Goal: Find specific page/section: Find specific page/section

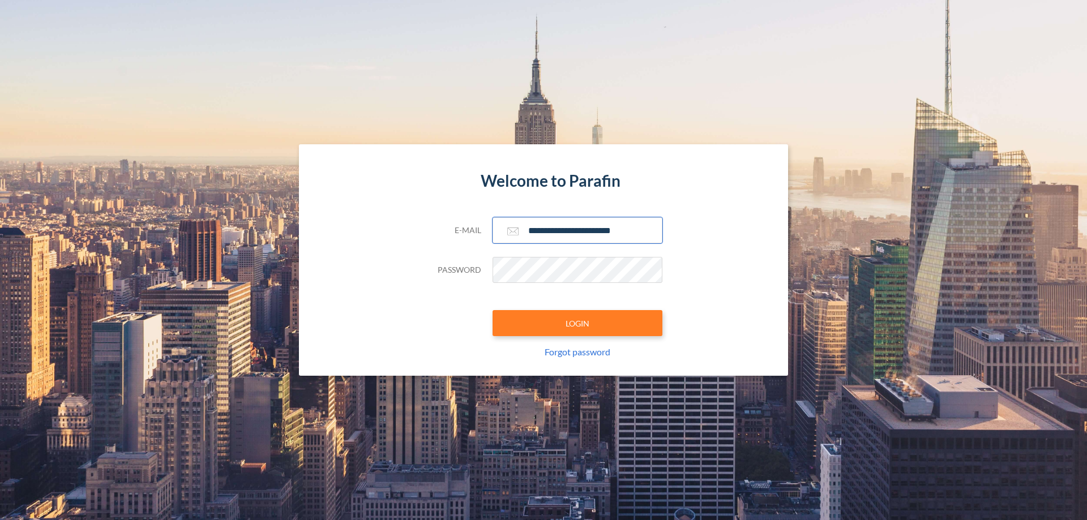
type input "**********"
click at [577, 323] on button "LOGIN" at bounding box center [577, 323] width 170 height 26
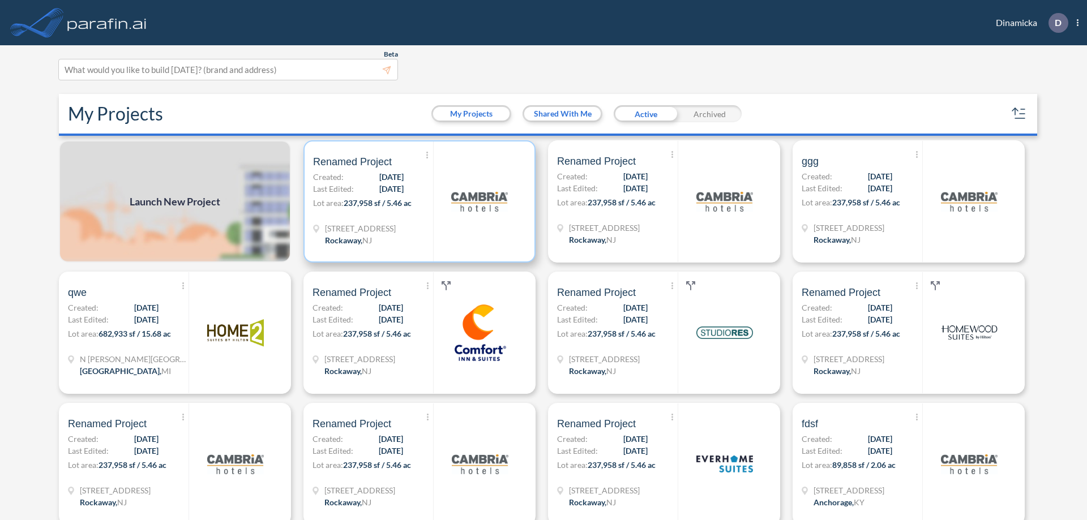
scroll to position [3, 0]
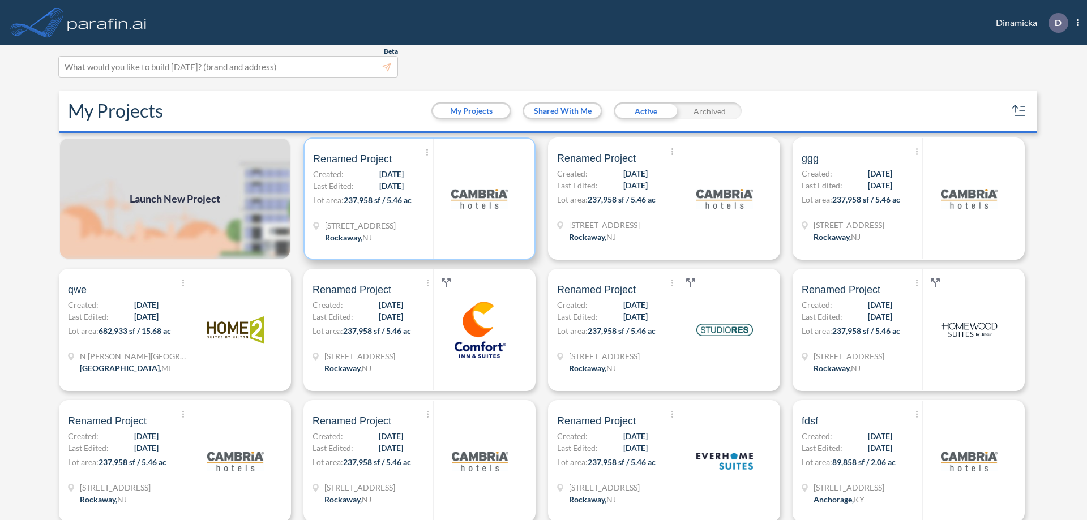
click at [417, 199] on p "Lot area: 237,958 sf / 5.46 ac" at bounding box center [373, 202] width 120 height 16
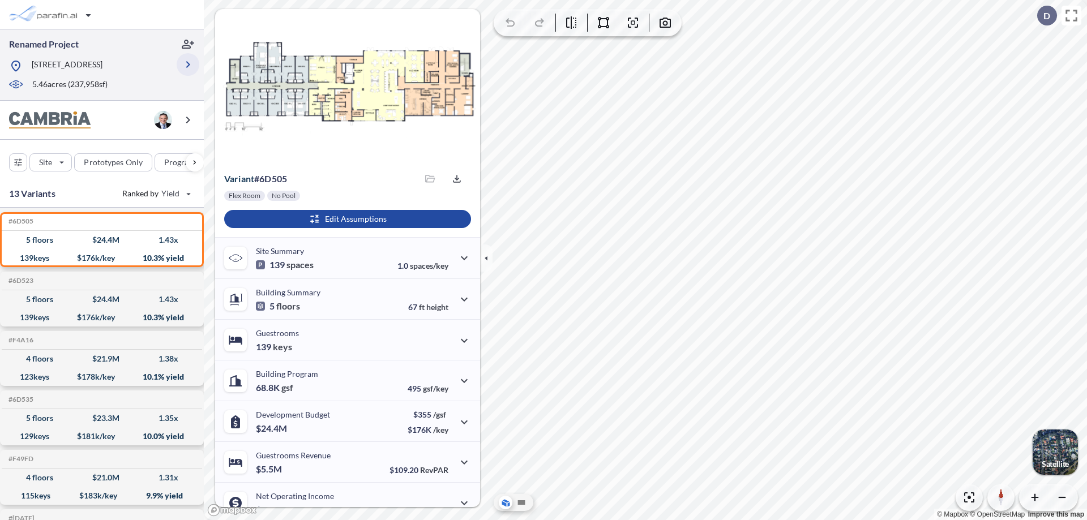
click at [188, 65] on icon "button" at bounding box center [188, 65] width 14 height 14
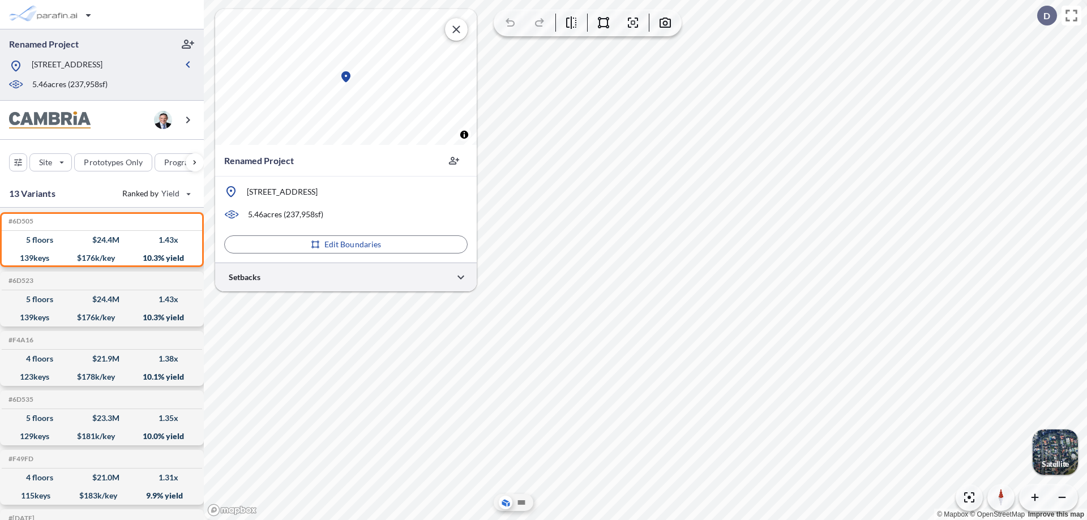
click at [346, 277] on div at bounding box center [345, 277] width 261 height 29
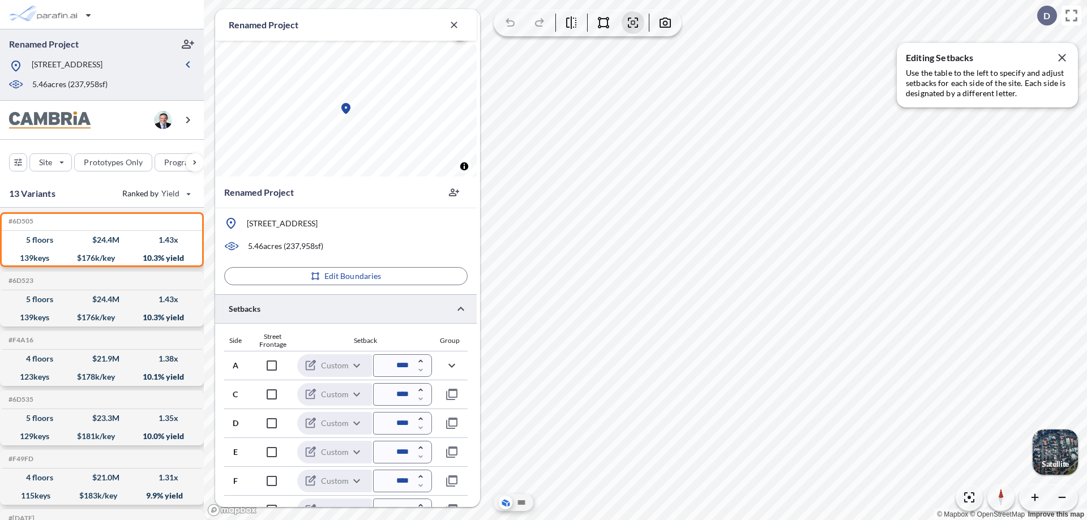
scroll to position [277, 0]
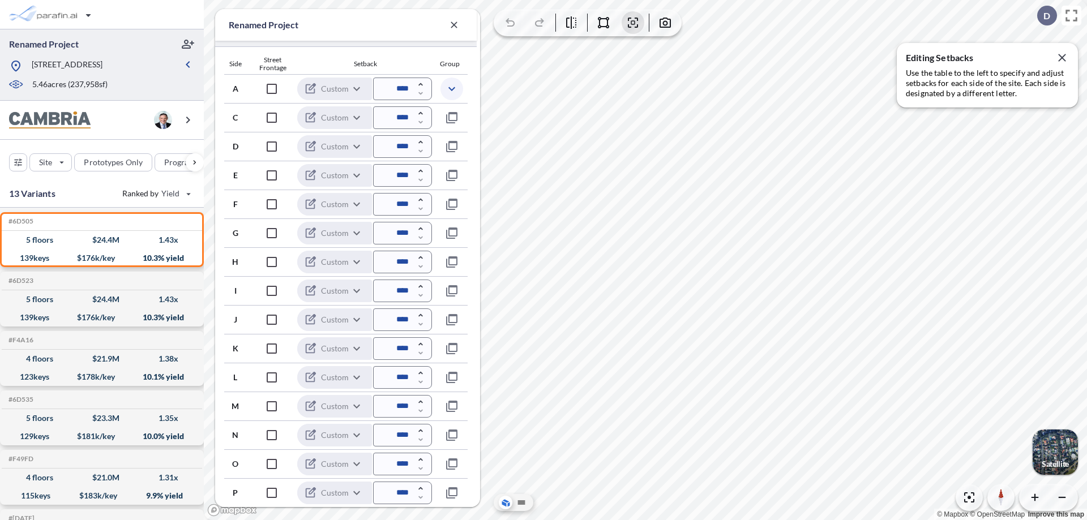
click at [451, 88] on icon "button" at bounding box center [452, 89] width 14 height 14
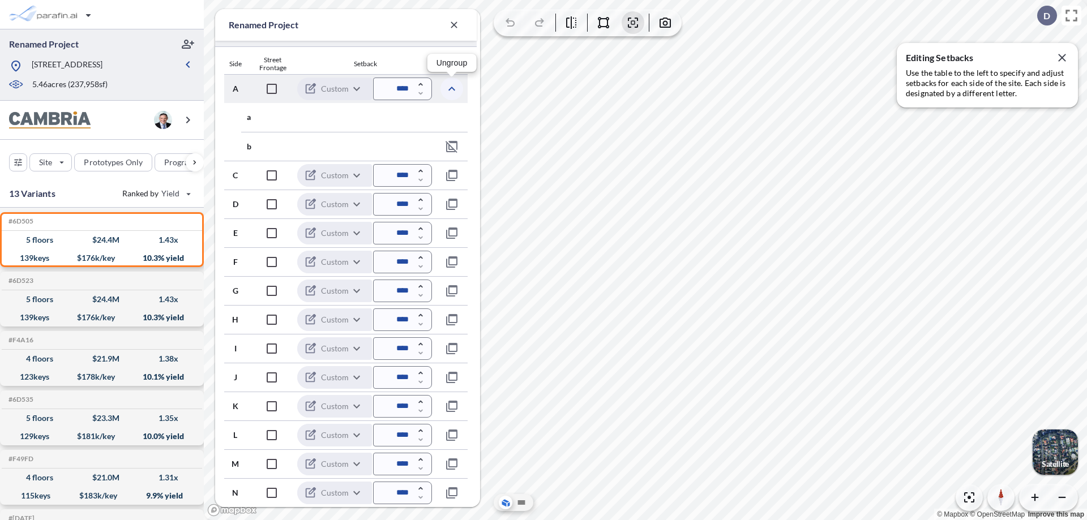
scroll to position [335, 0]
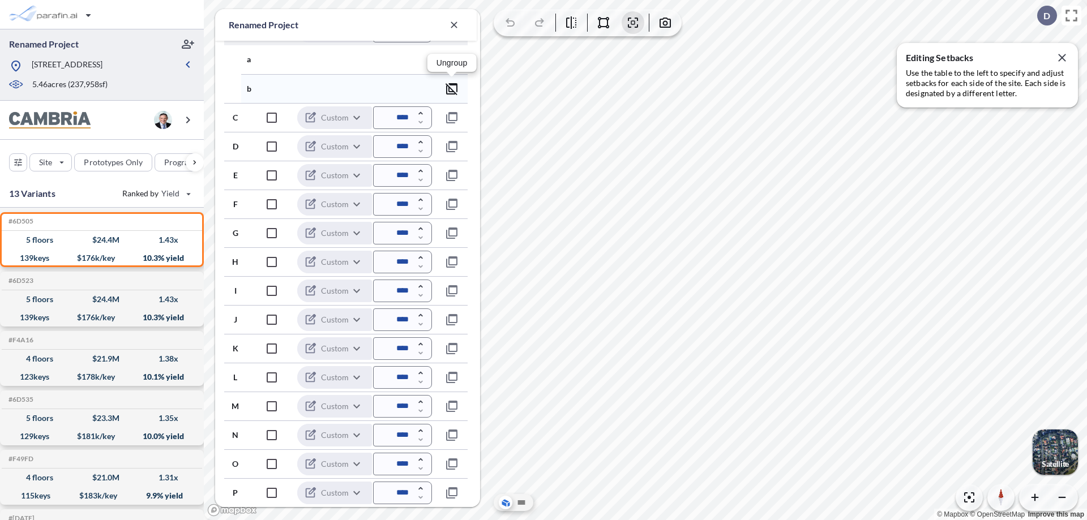
click at [452, 88] on icon "button" at bounding box center [452, 89] width 14 height 14
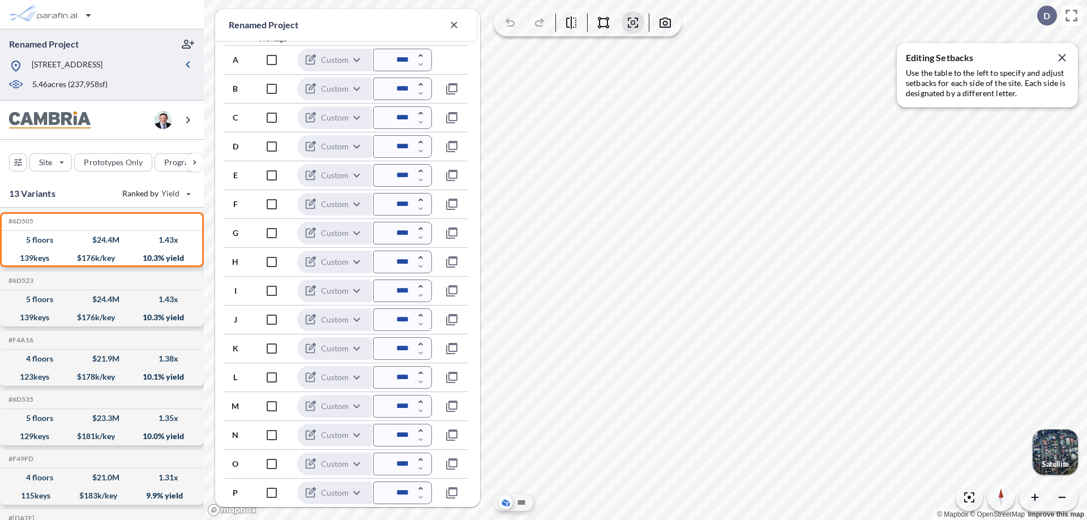
scroll to position [306, 0]
